Goal: Transaction & Acquisition: Purchase product/service

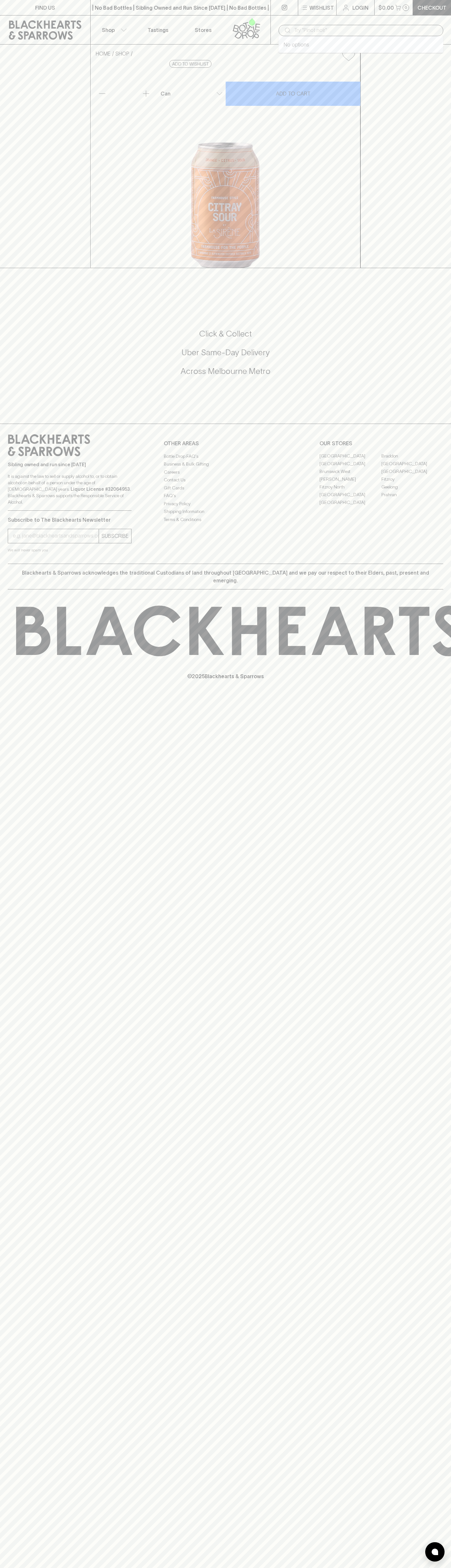
click at [362, 29] on input "text" at bounding box center [366, 30] width 145 height 10
click at [439, 939] on div "FIND US | No Bad Bottles | Sibling Owned and Run Since [DATE] | No Bad Bottles …" at bounding box center [226, 784] width 451 height 1568
click at [451, 1567] on html "FIND US | No Bad Bottles | Sibling Owned and Run Since [DATE] | No Bad Bottles …" at bounding box center [226, 784] width 451 height 1568
click at [9, 197] on div "HOME SHOP La Sirène Citray Sour $6.00 Add to wishlist 10% discount when purchas…" at bounding box center [226, 156] width 451 height 224
